Goal: Check status: Check status

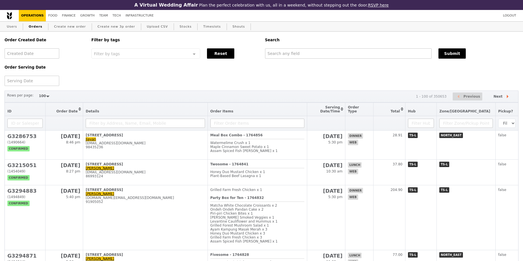
select select "100"
type input "[EMAIL_ADDRESS][DOMAIN_NAME]"
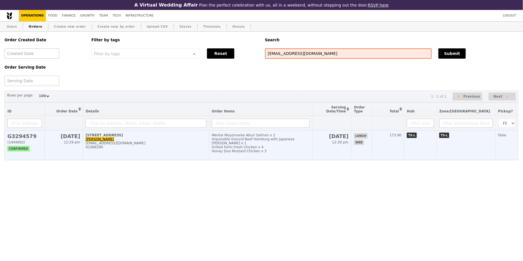
click at [286, 145] on div "Grilled Farm Fresh Chicken x 4" at bounding box center [261, 147] width 98 height 4
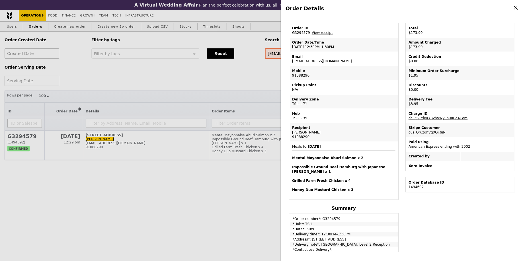
scroll to position [21, 0]
click at [276, 211] on div "Order Details Edit order Changelog Cancel Order ID G3294579 – View receipt Orde…" at bounding box center [261, 130] width 523 height 261
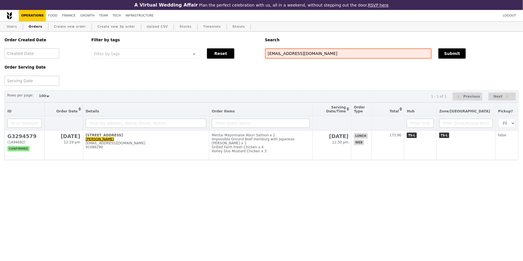
scroll to position [44, 0]
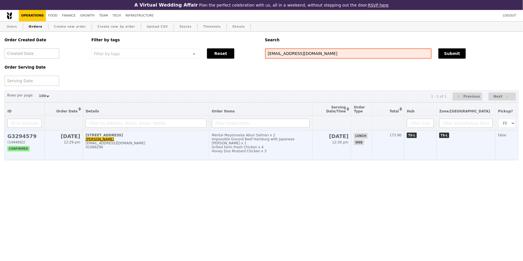
click at [341, 149] on td "[DATE] 12:30 pm" at bounding box center [332, 145] width 39 height 29
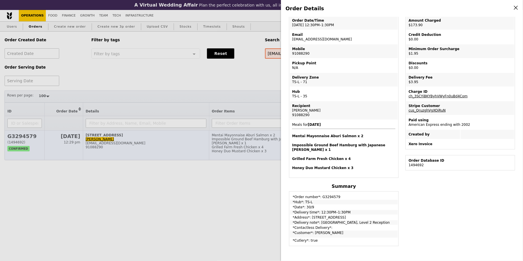
scroll to position [0, 0]
